Goal: Task Accomplishment & Management: Manage account settings

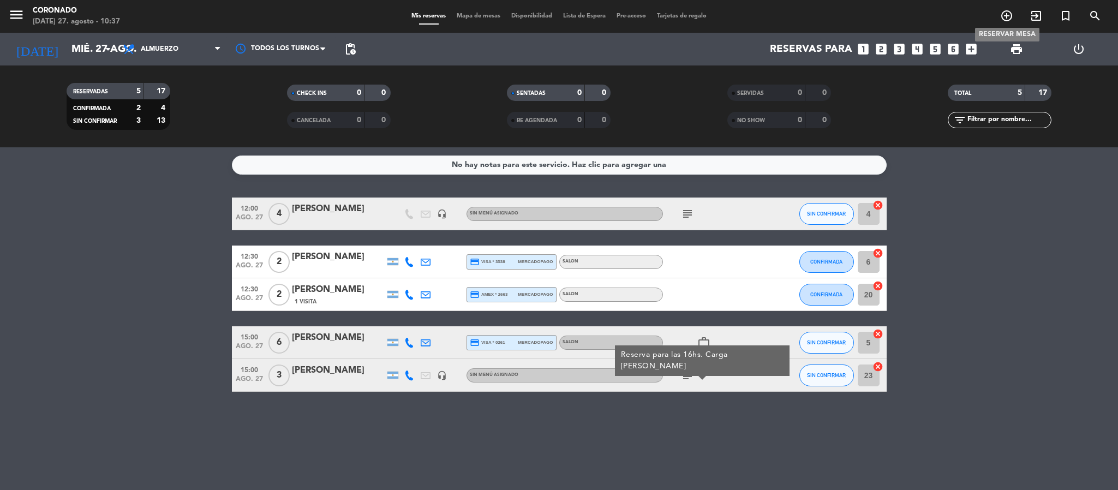
click at [1006, 15] on icon "add_circle_outline" at bounding box center [1006, 15] width 13 height 13
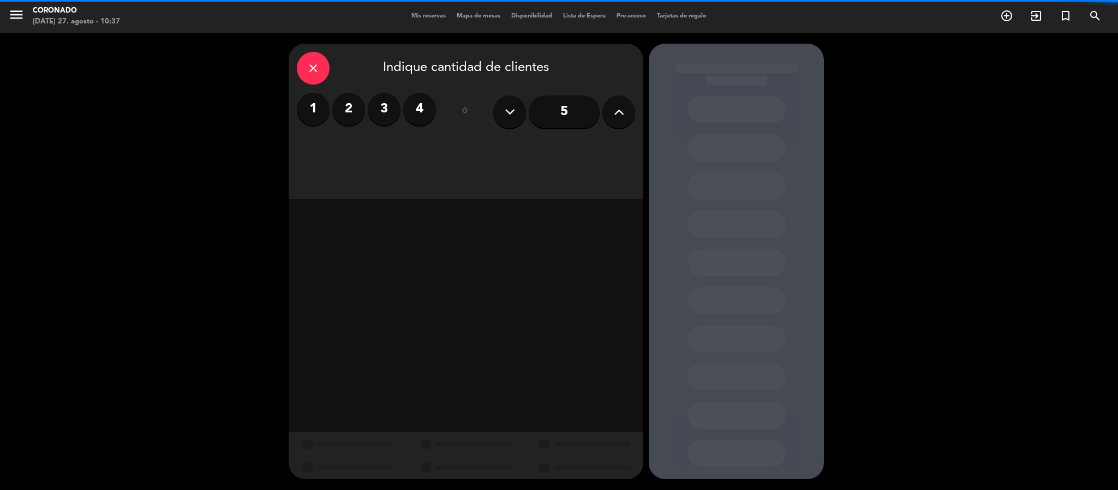
click at [430, 110] on label "4" at bounding box center [419, 109] width 33 height 33
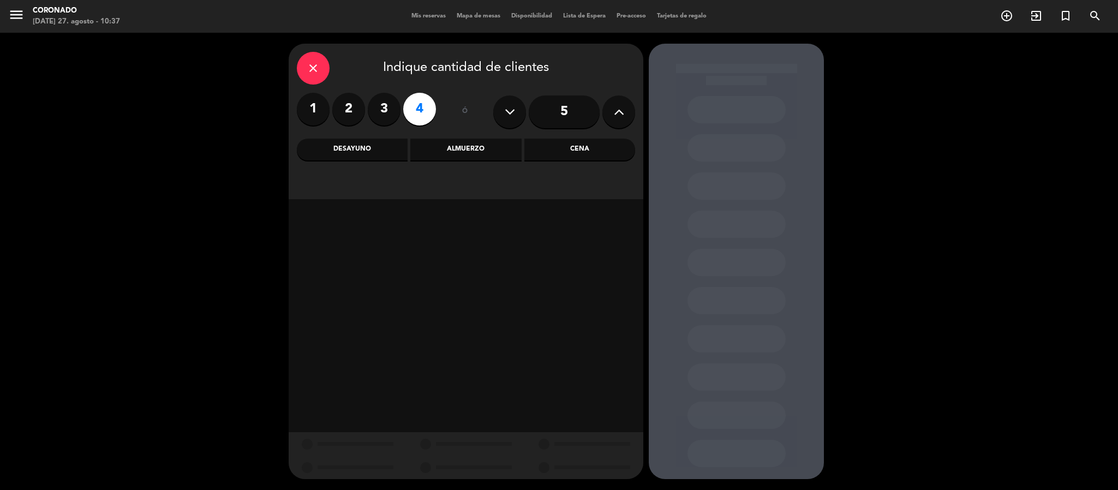
click at [541, 159] on div "Cena" at bounding box center [580, 150] width 111 height 22
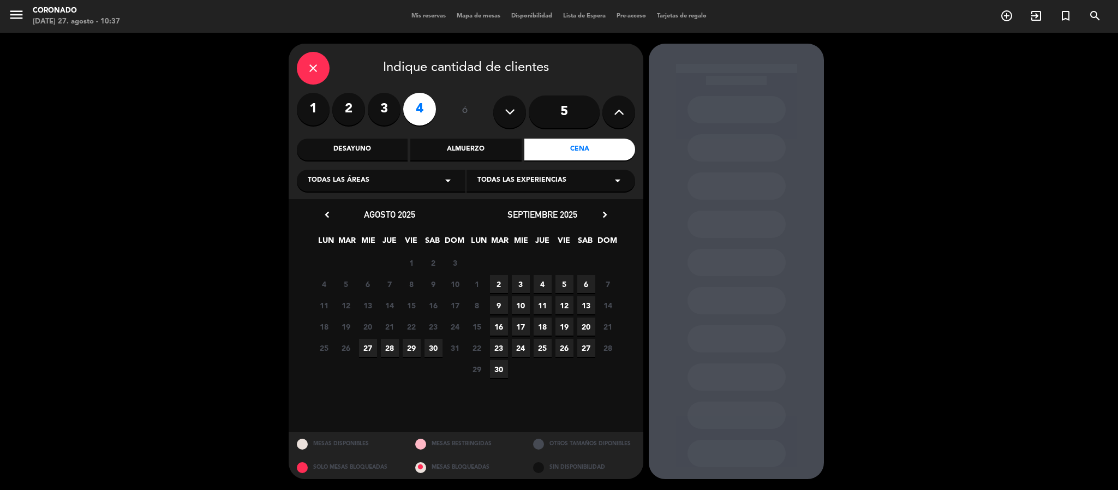
click at [486, 147] on div "Almuerzo" at bounding box center [465, 150] width 111 height 22
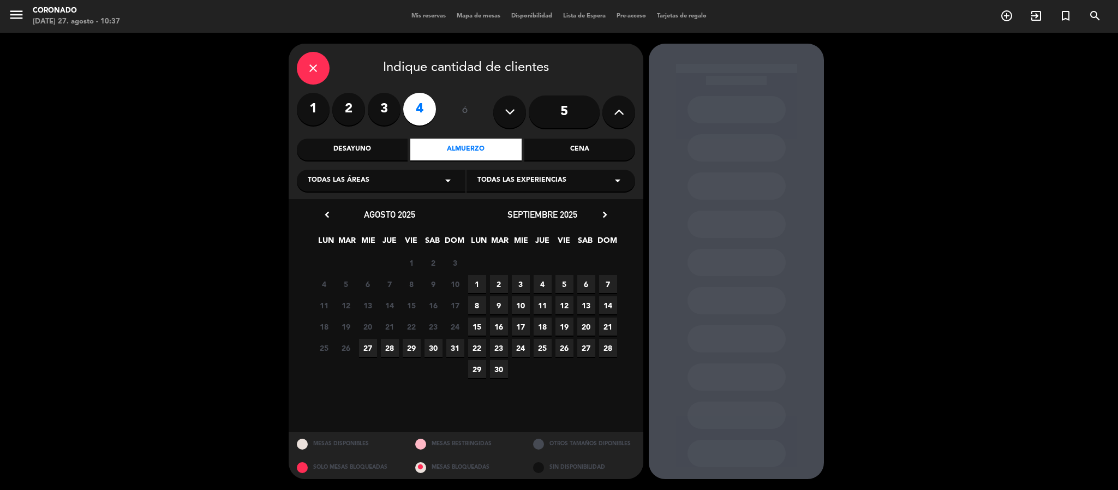
click at [431, 350] on span "30" at bounding box center [434, 348] width 18 height 18
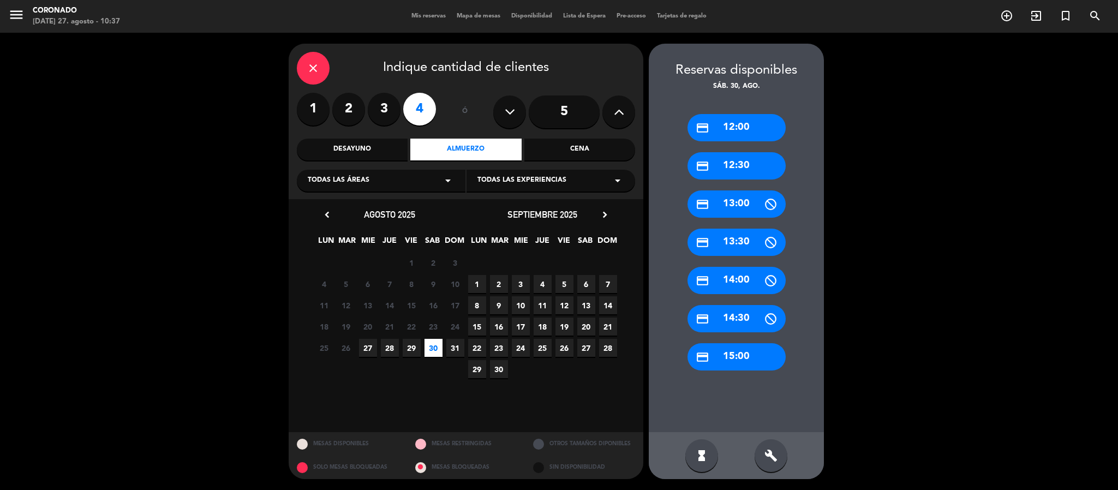
click at [416, 345] on span "29" at bounding box center [412, 348] width 18 height 18
click at [768, 458] on icon "build" at bounding box center [771, 455] width 13 height 13
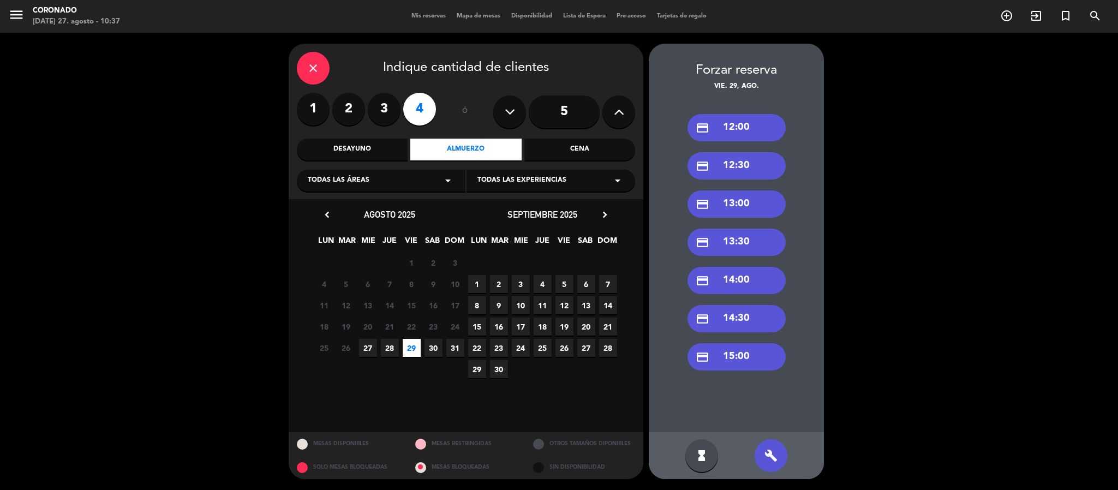
click at [750, 205] on div "credit_card 13:00" at bounding box center [737, 203] width 98 height 27
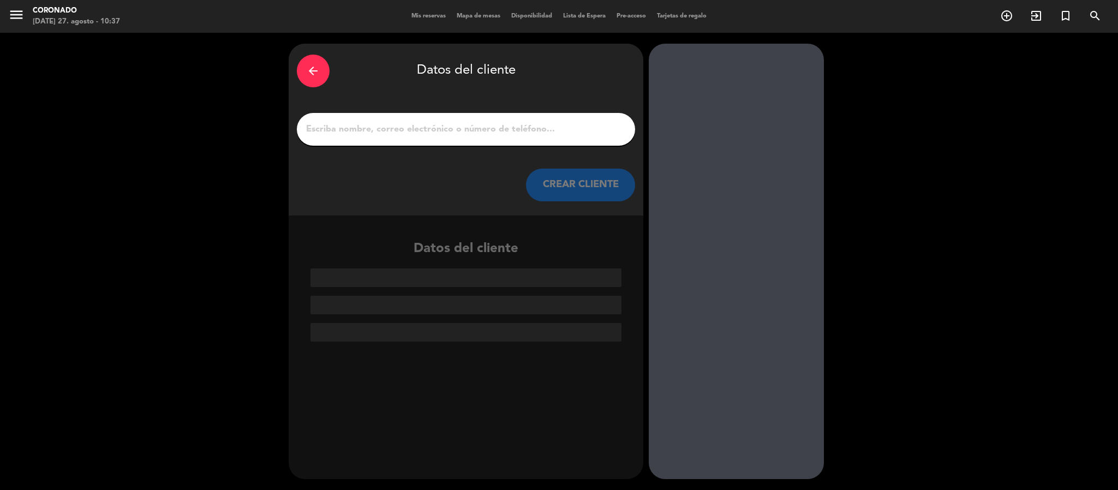
click at [461, 124] on input "1" at bounding box center [466, 129] width 322 height 15
paste input "[PERSON_NAME]"
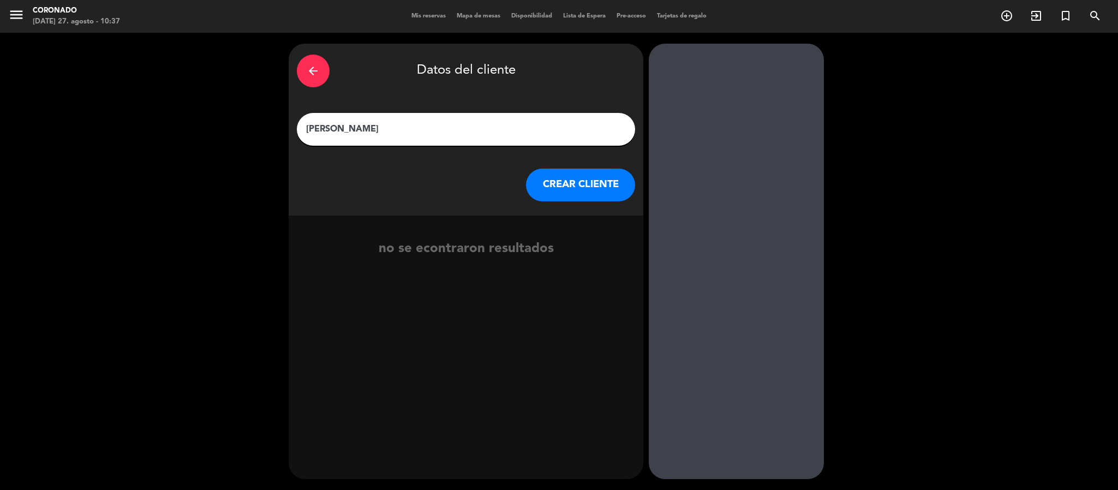
type input "[PERSON_NAME]"
click at [582, 195] on button "CREAR CLIENTE" at bounding box center [580, 185] width 109 height 33
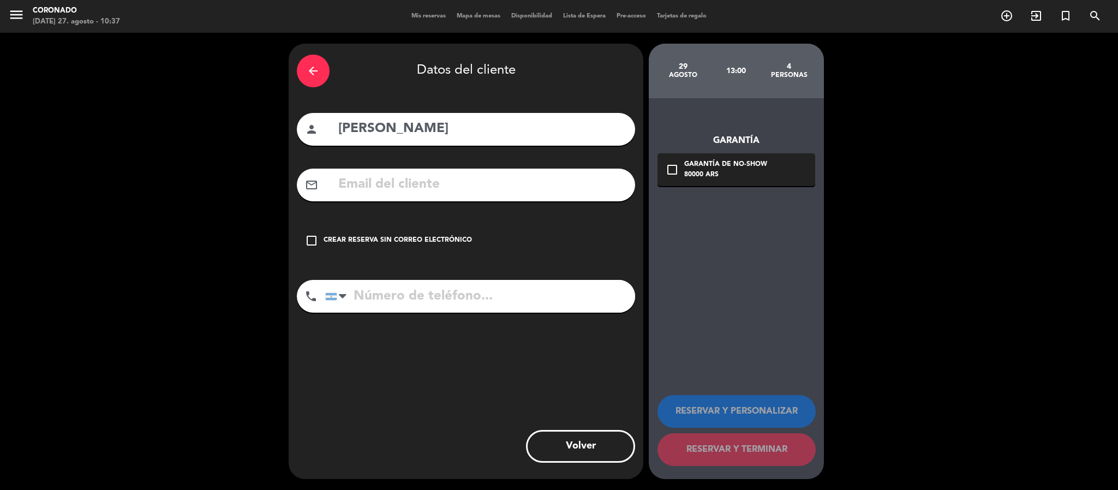
click at [418, 231] on div "check_box_outline_blank Crear reserva sin correo electrónico" at bounding box center [466, 240] width 338 height 33
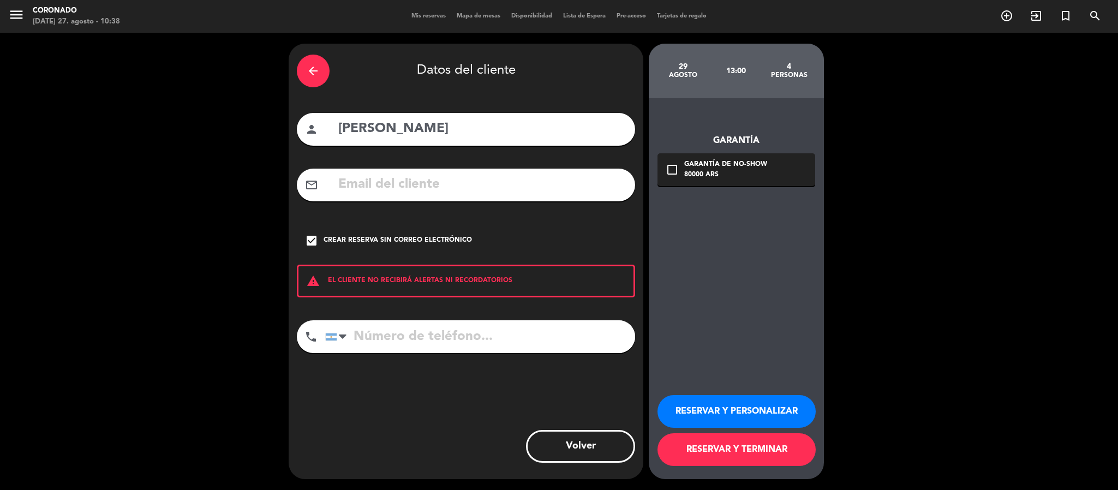
click at [701, 410] on button "RESERVAR Y PERSONALIZAR" at bounding box center [737, 411] width 158 height 33
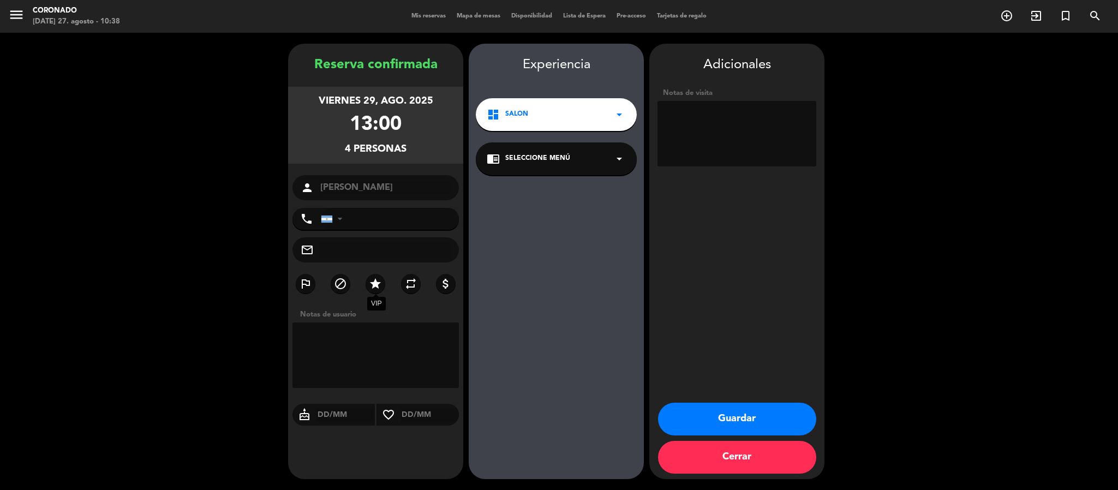
click at [383, 281] on label "star" at bounding box center [376, 284] width 20 height 20
click at [766, 139] on textarea at bounding box center [737, 133] width 159 height 65
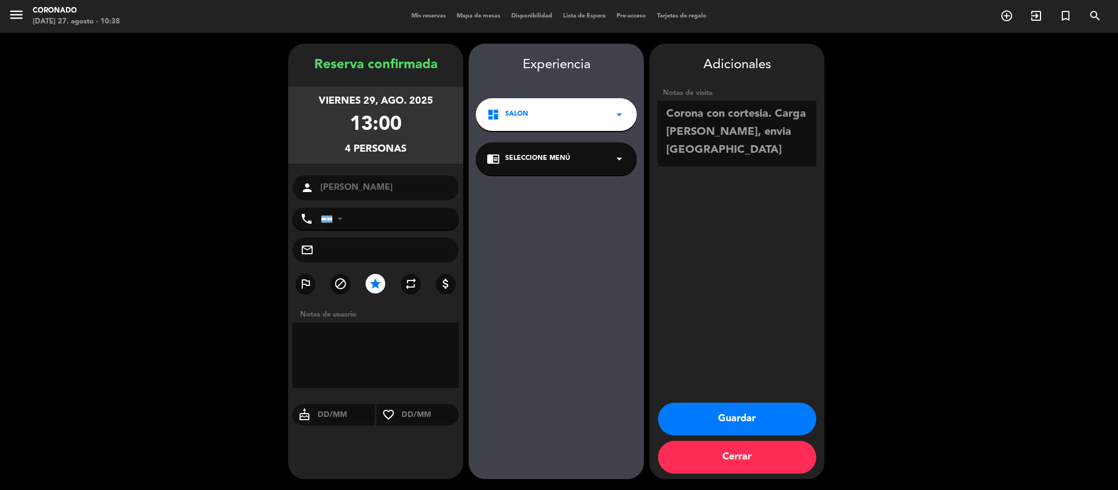
click at [678, 131] on textarea at bounding box center [737, 133] width 159 height 65
click at [688, 136] on textarea at bounding box center [737, 133] width 159 height 65
click at [673, 130] on textarea at bounding box center [737, 133] width 159 height 65
type textarea "Corona con cortesia. Carga [PERSON_NAME], envia [GEOGRAPHIC_DATA]"
click at [750, 431] on button "Guardar" at bounding box center [737, 419] width 158 height 33
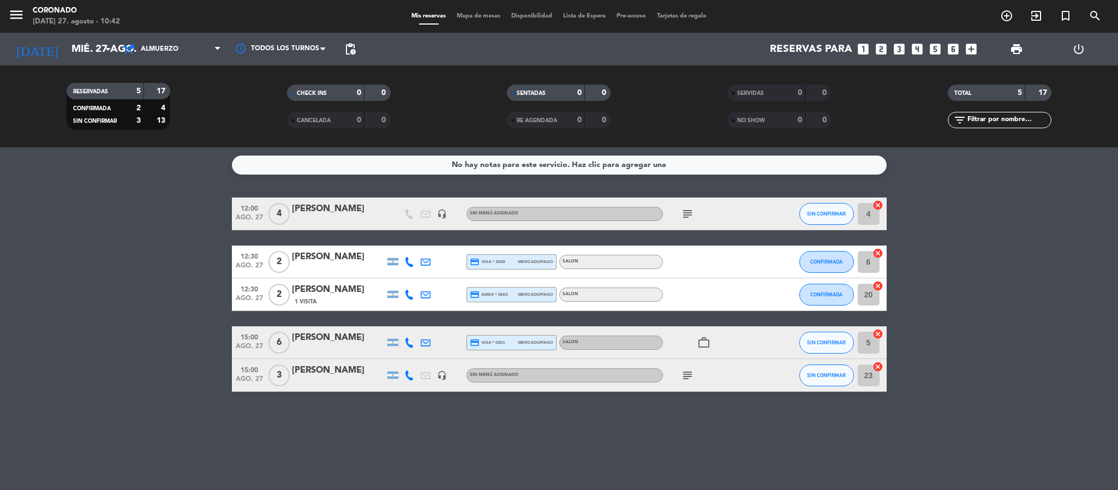
drag, startPoint x: 750, startPoint y: 431, endPoint x: 192, endPoint y: 288, distance: 575.7
click at [128, 354] on bookings-row "12:00 [DATE] 4 [PERSON_NAME] headset_mic Sin menú asignado subject SIN CONFIRMA…" at bounding box center [559, 295] width 1118 height 194
click at [1009, 14] on icon "add_circle_outline" at bounding box center [1006, 15] width 13 height 13
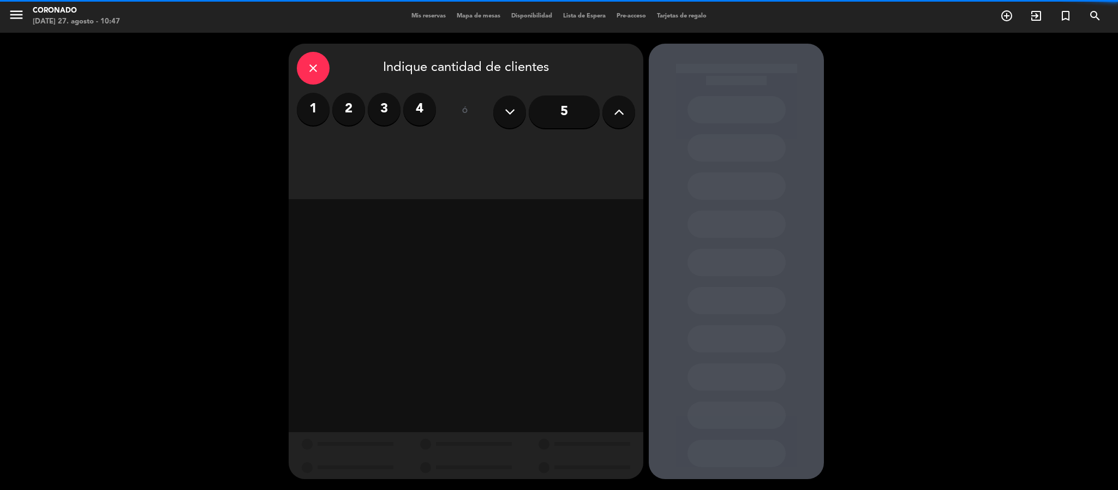
click at [433, 115] on label "4" at bounding box center [419, 109] width 33 height 33
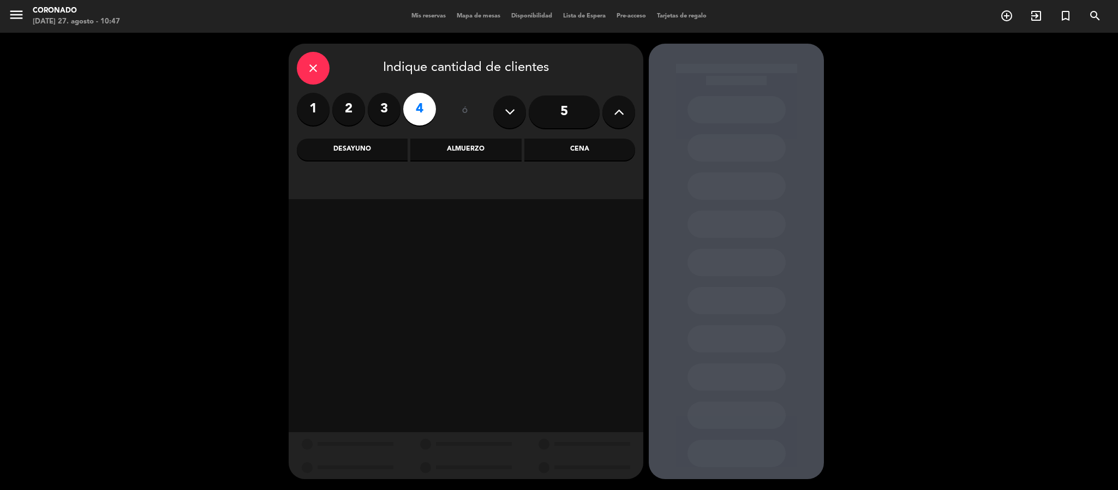
click at [482, 148] on div "Almuerzo" at bounding box center [465, 150] width 111 height 22
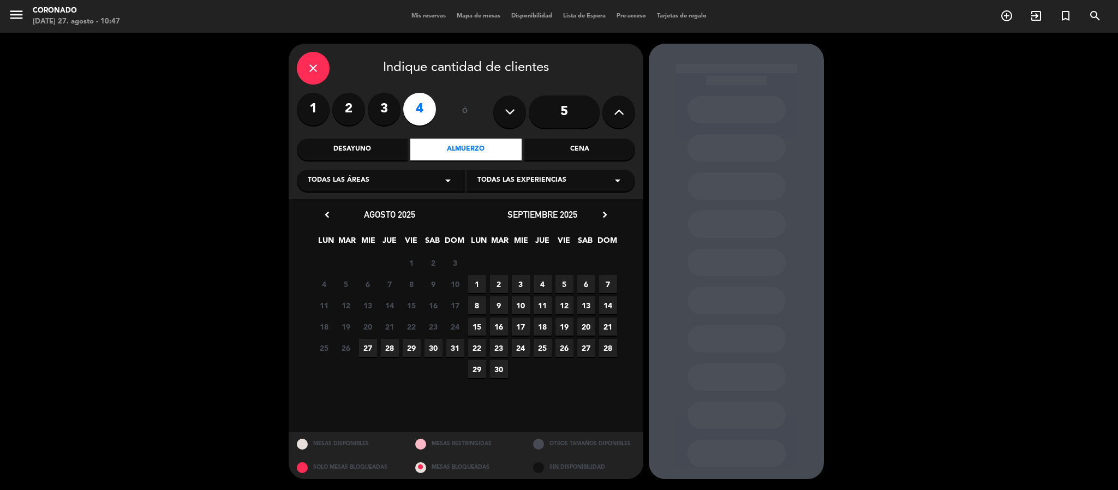
click at [367, 354] on span "27" at bounding box center [368, 348] width 18 height 18
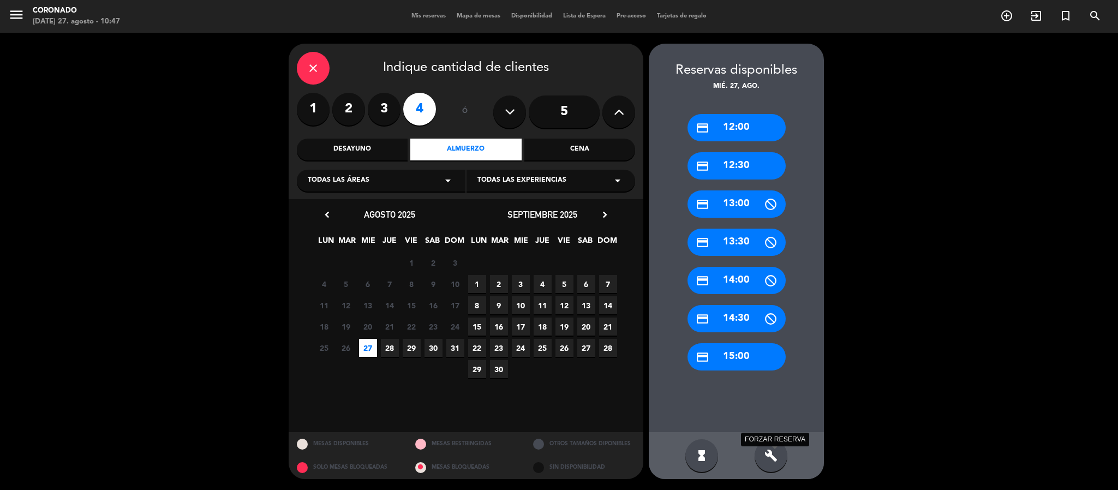
click at [770, 454] on icon "build" at bounding box center [771, 455] width 13 height 13
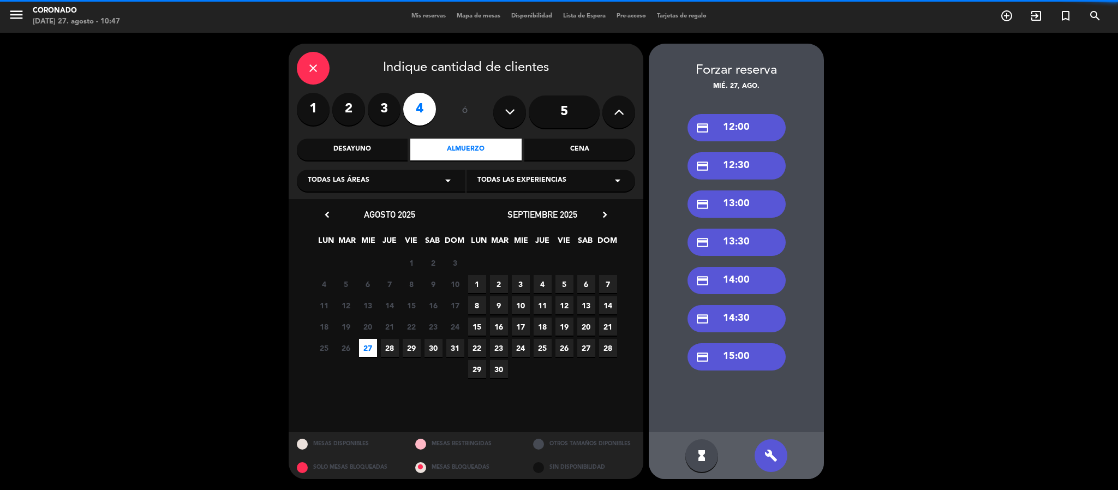
click at [750, 208] on div "credit_card 13:00" at bounding box center [737, 203] width 98 height 27
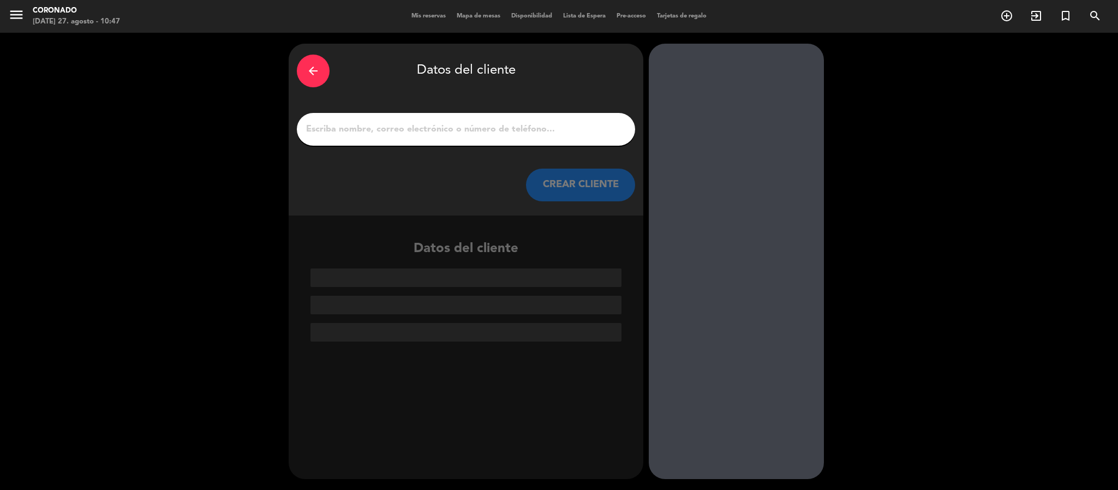
click at [476, 134] on input "1" at bounding box center [466, 129] width 322 height 15
paste input "[PERSON_NAME]"
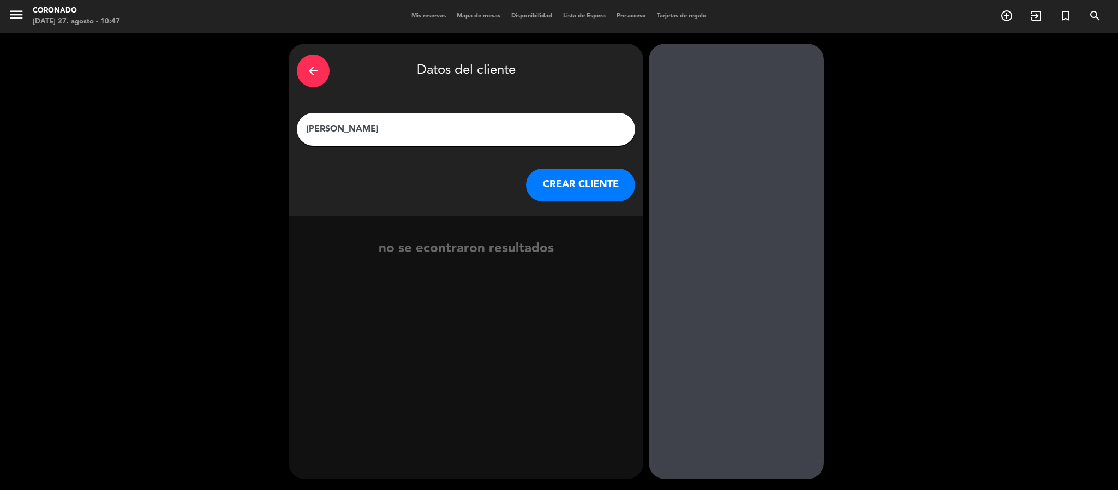
type input "[PERSON_NAME]"
click at [549, 187] on button "CREAR CLIENTE" at bounding box center [580, 185] width 109 height 33
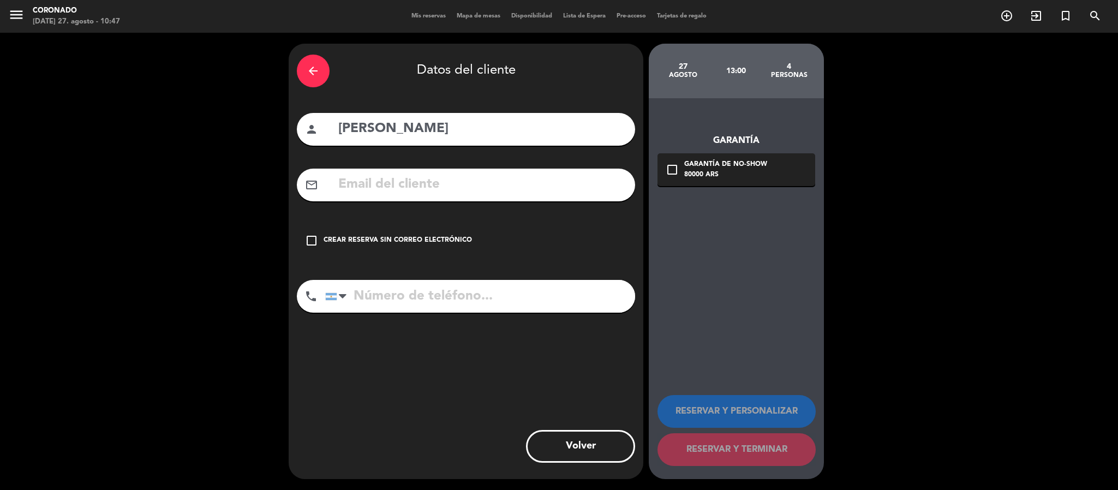
click at [392, 238] on div "Crear reserva sin correo electrónico" at bounding box center [398, 240] width 148 height 11
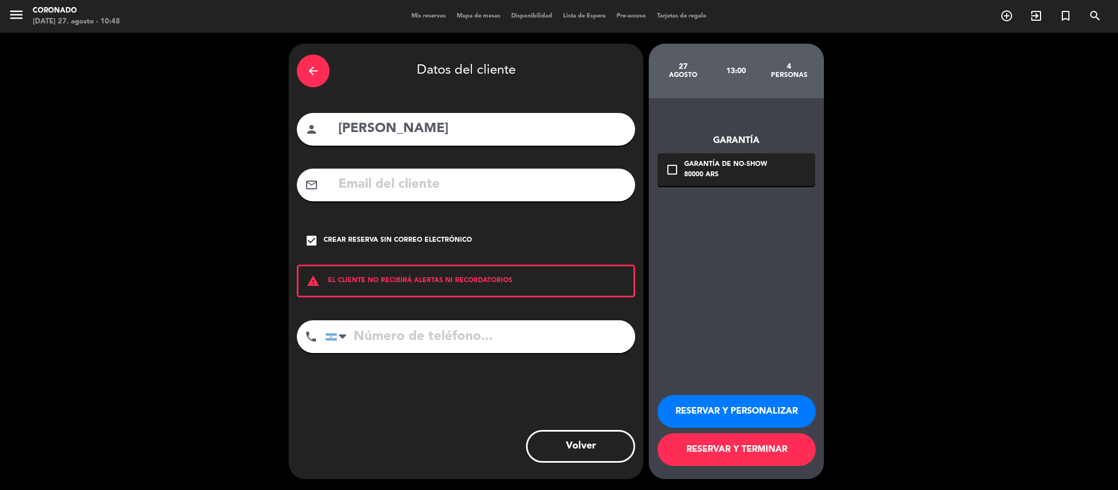
click at [445, 279] on div "warning EL CLIENTE NO RECIBIRÁ ALERTAS NI RECORDATORIOS" at bounding box center [466, 281] width 338 height 33
click at [335, 285] on div "warning EL CLIENTE NO RECIBIRÁ ALERTAS NI RECORDATORIOS" at bounding box center [466, 281] width 338 height 33
click at [315, 239] on icon "check_box" at bounding box center [311, 240] width 13 height 13
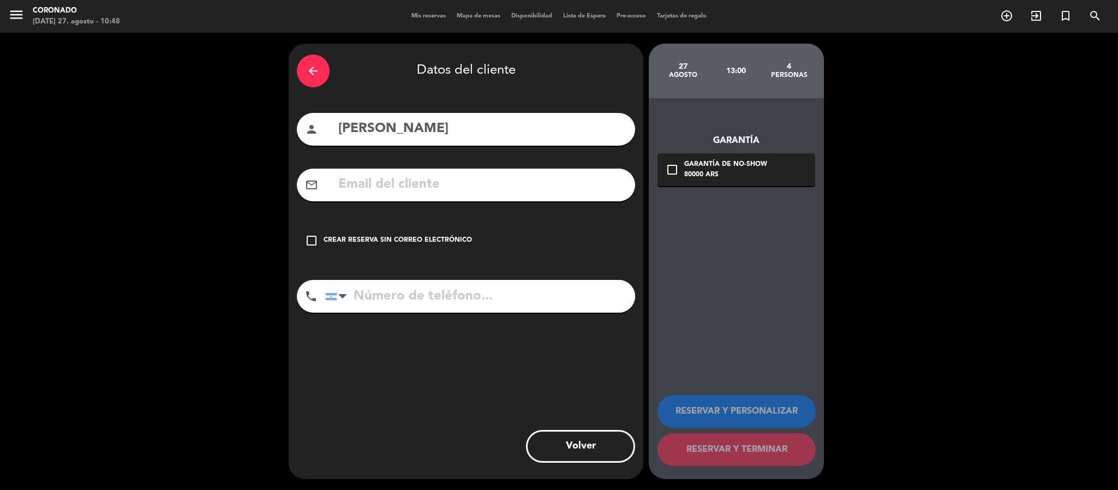
click at [409, 313] on div "phone [GEOGRAPHIC_DATA] +1 [GEOGRAPHIC_DATA] +44 [GEOGRAPHIC_DATA] ([GEOGRAPHIC…" at bounding box center [466, 300] width 338 height 40
click at [415, 299] on input "tel" at bounding box center [480, 296] width 310 height 33
paste input "1144787474"
type input "1144787474"
click at [439, 241] on div "Crear reserva sin correo electrónico" at bounding box center [398, 240] width 148 height 11
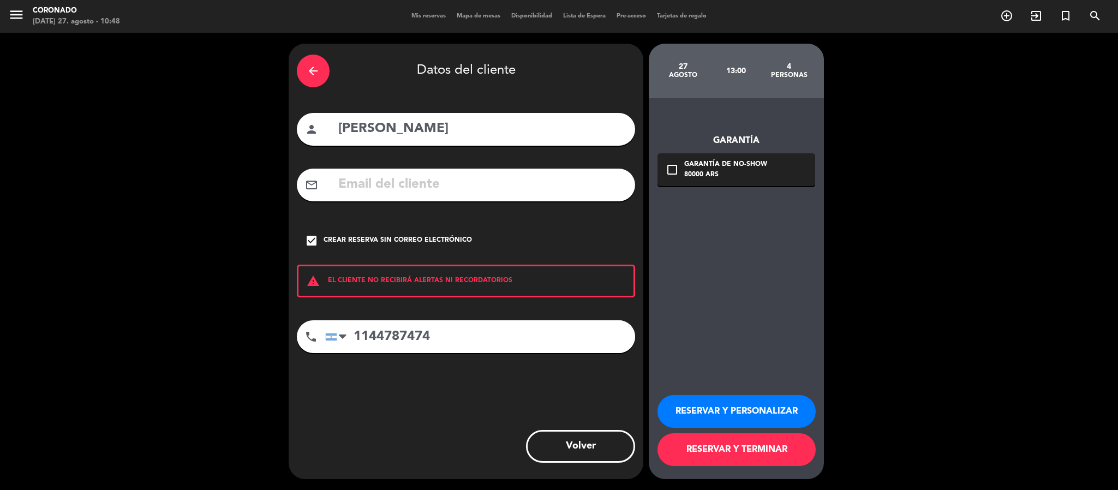
click at [676, 418] on button "RESERVAR Y PERSONALIZAR" at bounding box center [737, 411] width 158 height 33
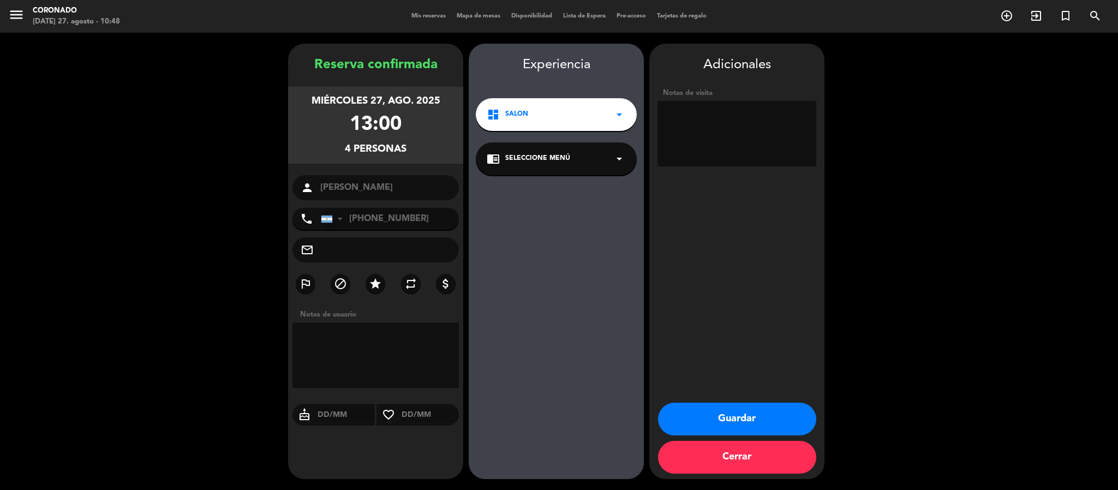
click at [693, 146] on textarea at bounding box center [737, 133] width 159 height 65
click at [672, 421] on button "Guardar" at bounding box center [737, 419] width 158 height 33
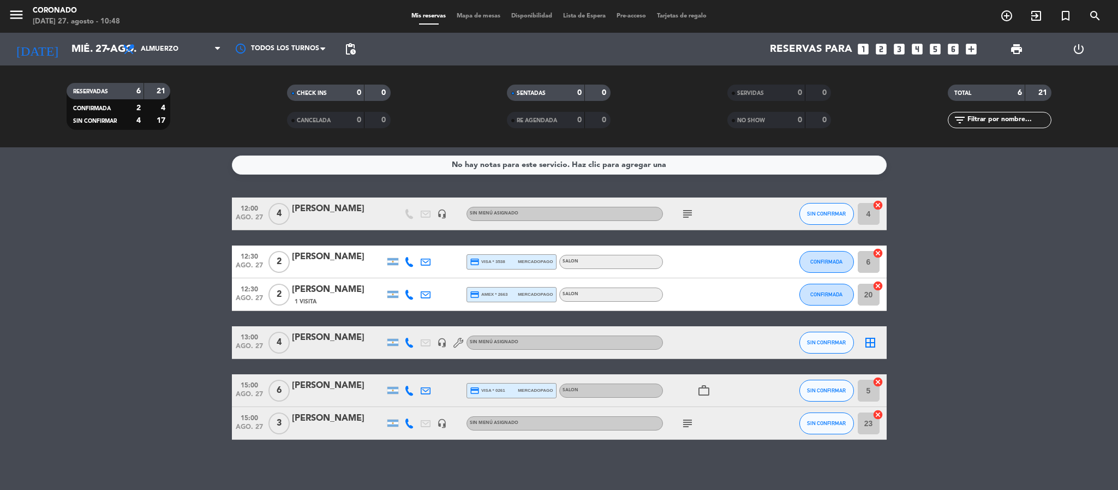
click at [308, 342] on div "[PERSON_NAME]" at bounding box center [338, 338] width 93 height 14
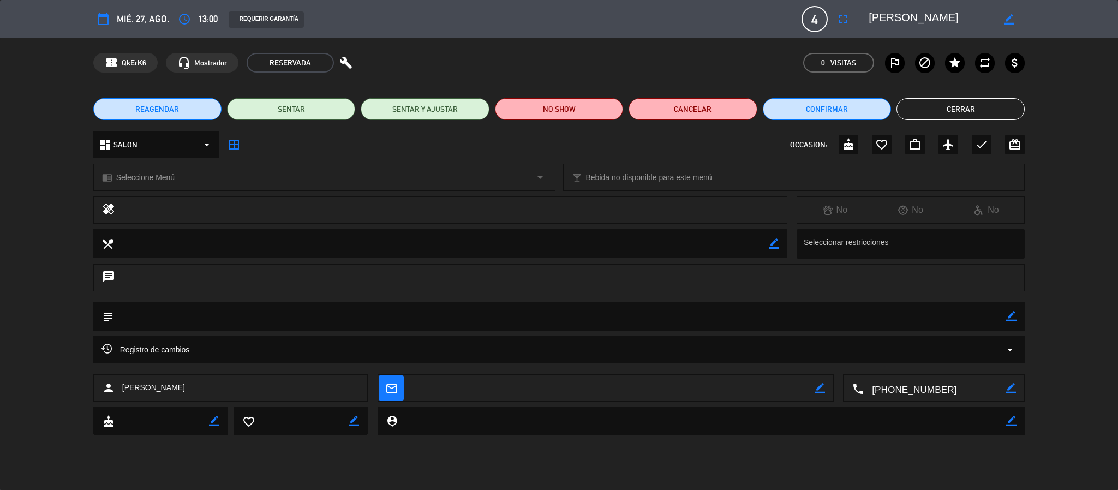
click at [776, 241] on icon "border_color" at bounding box center [774, 244] width 10 height 10
click at [276, 245] on textarea at bounding box center [441, 243] width 655 height 28
paste textarea "Una sola persona intolerante al gluten pero no celiaca y otra no come ajo"
type textarea "Una sola persona intolerante al gluten pero no celiaca y otra no come ajo"
click at [777, 243] on icon at bounding box center [774, 244] width 10 height 10
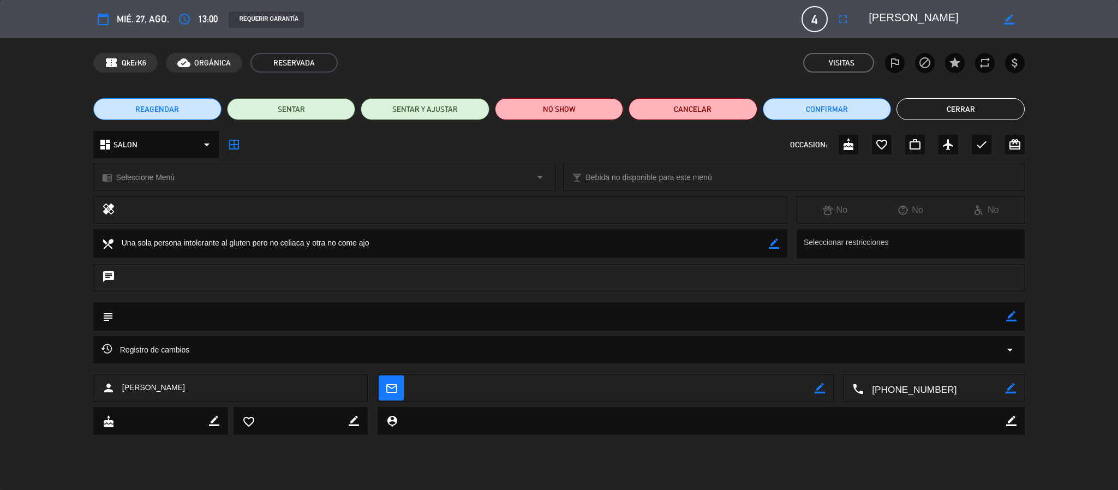
click at [960, 112] on button "Cerrar" at bounding box center [961, 109] width 128 height 22
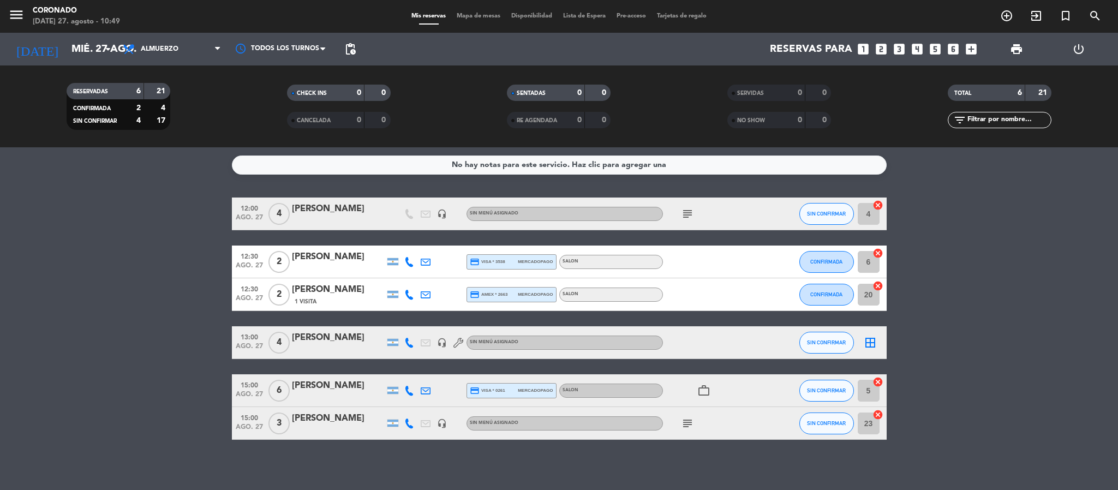
click at [329, 344] on div "[PERSON_NAME]" at bounding box center [338, 338] width 93 height 14
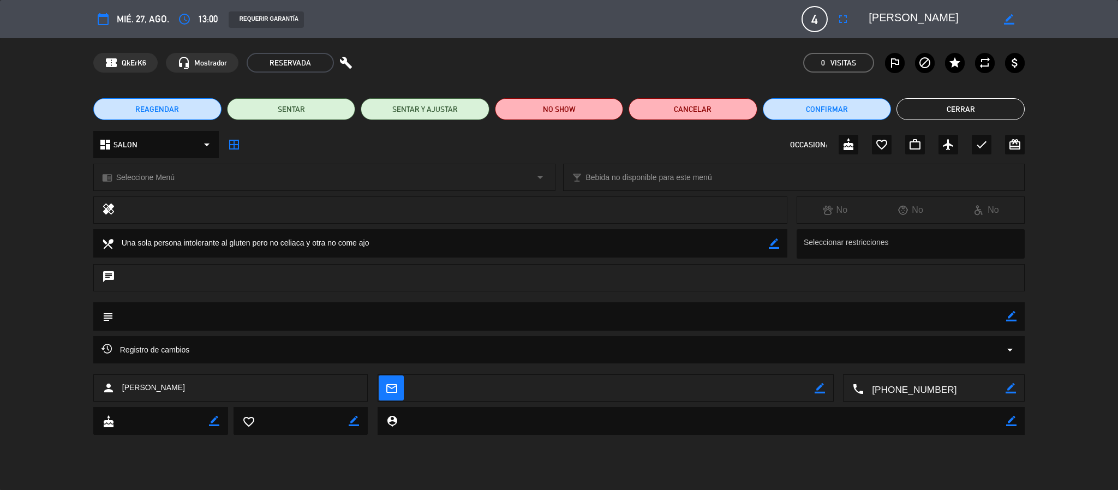
click at [860, 237] on div at bounding box center [913, 244] width 224 height 21
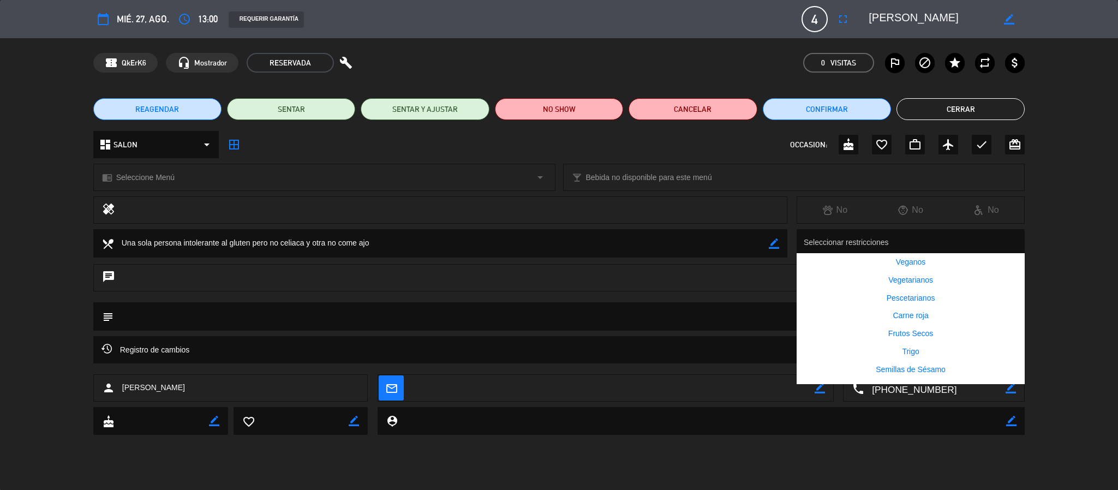
click at [47, 255] on div "local_dining border_color Seleccionar restricciones Veganos Vegetarianos Pescet…" at bounding box center [559, 246] width 1118 height 35
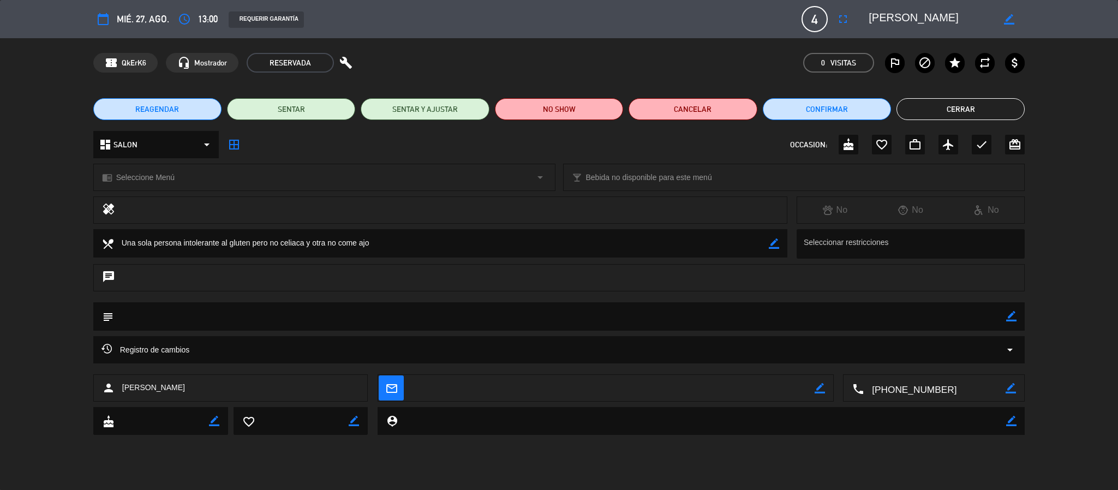
click at [152, 278] on div "chat" at bounding box center [559, 277] width 932 height 27
click at [927, 109] on button "Cerrar" at bounding box center [961, 109] width 128 height 22
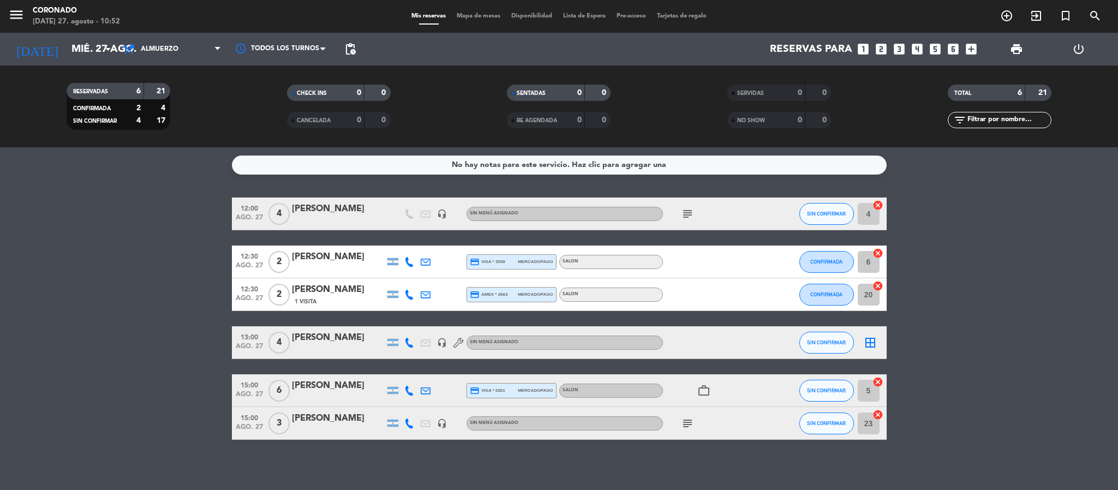
click at [941, 203] on bookings-row "12:00 [DATE] 4 [PERSON_NAME] headset_mic Sin menú asignado subject SIN CONFIRMA…" at bounding box center [559, 319] width 1118 height 242
